Goal: Task Accomplishment & Management: Use online tool/utility

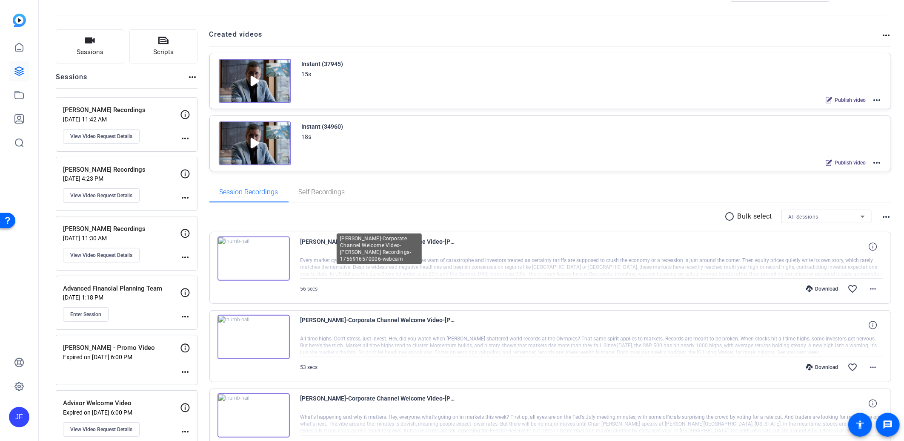
scroll to position [47, 0]
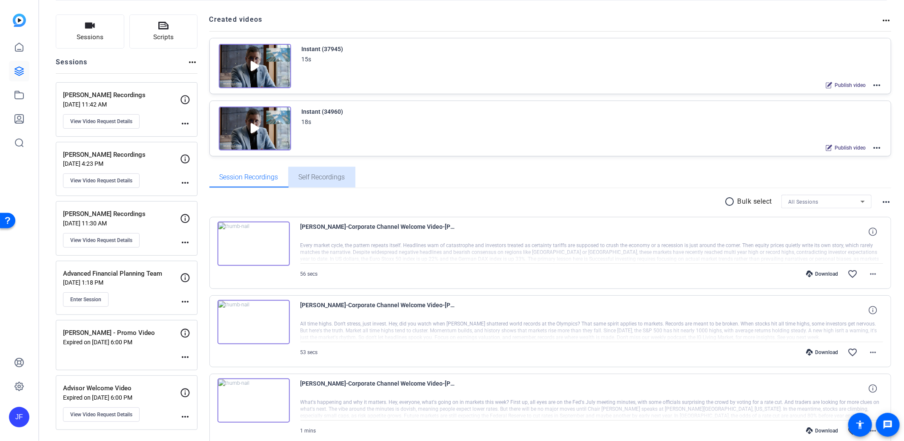
drag, startPoint x: 348, startPoint y: 176, endPoint x: 338, endPoint y: 175, distance: 10.3
click at [347, 176] on div "Self Recordings" at bounding box center [322, 177] width 67 height 20
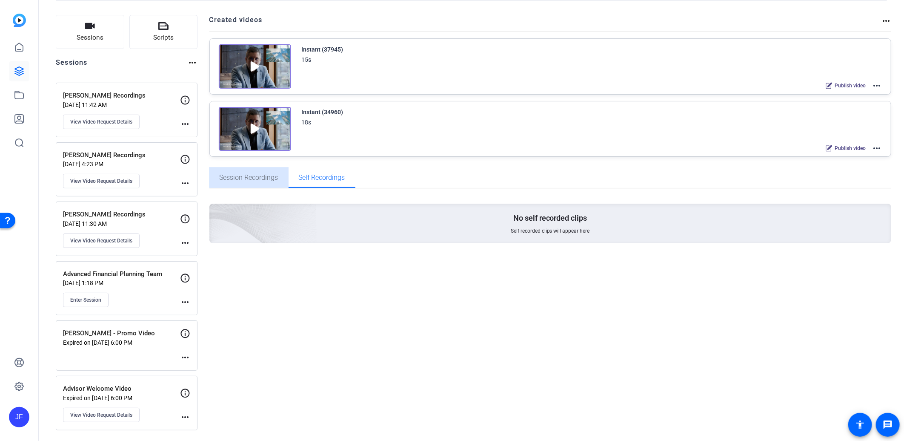
click at [254, 174] on span "Session Recordings" at bounding box center [249, 177] width 59 height 7
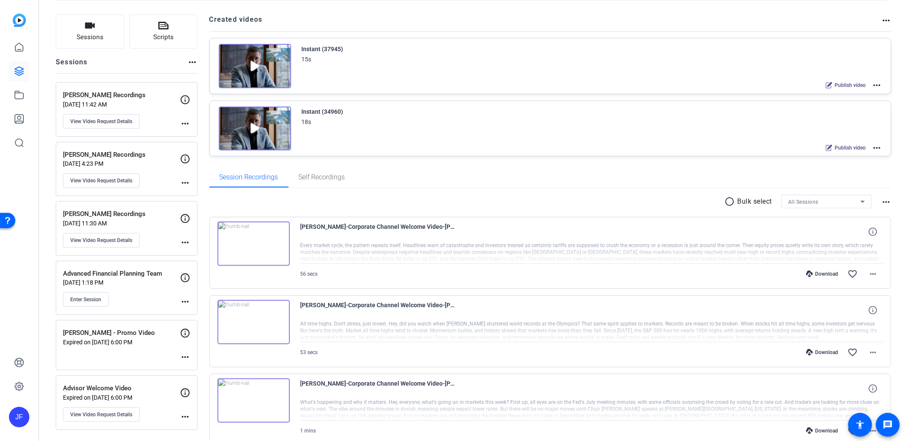
scroll to position [0, 0]
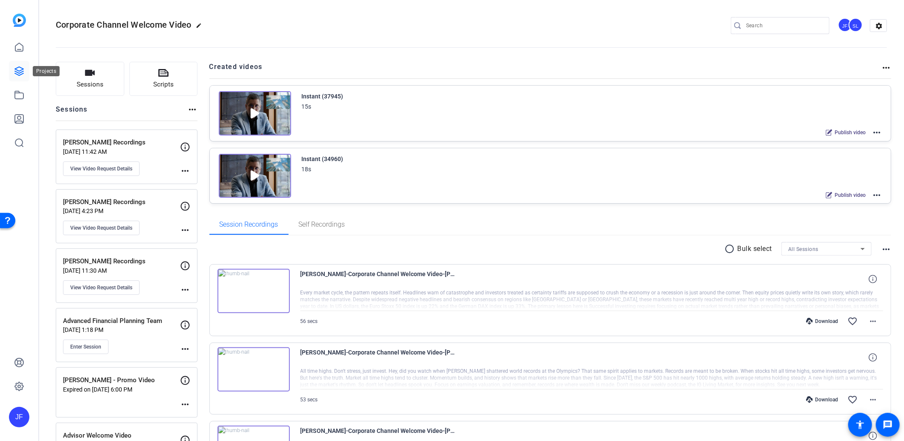
click at [14, 69] on icon at bounding box center [19, 71] width 10 height 10
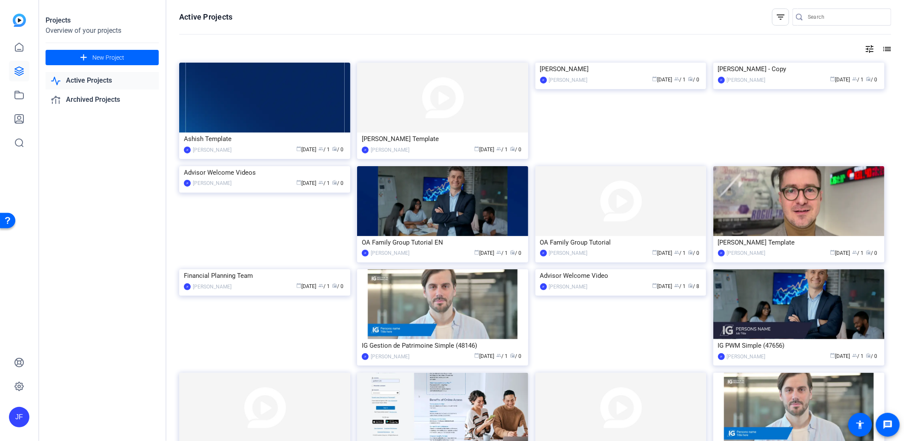
click at [258, 107] on img at bounding box center [264, 98] width 171 height 70
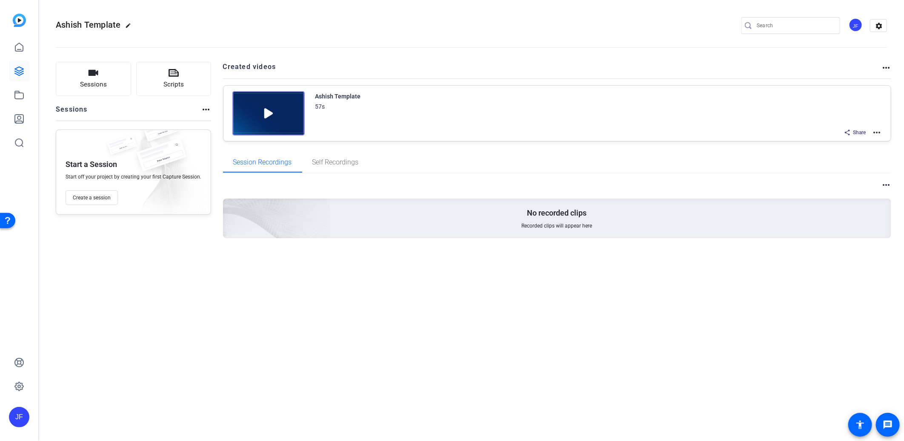
click at [879, 132] on mat-icon "more_horiz" at bounding box center [877, 132] width 10 height 10
click at [849, 138] on span "Edit in Creator" at bounding box center [846, 142] width 59 height 10
